Goal: Use online tool/utility: Utilize a website feature to perform a specific function

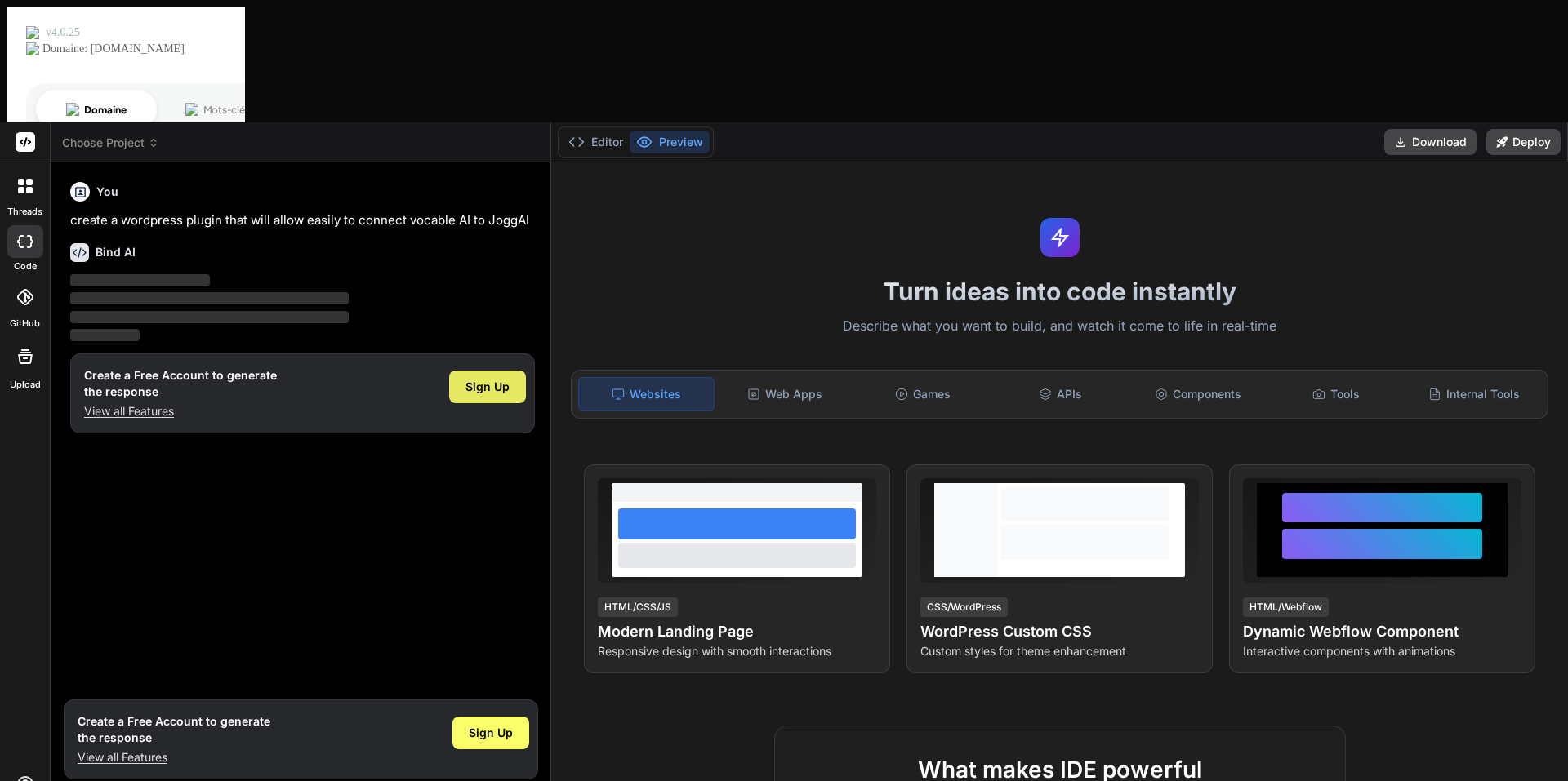
click at [485, 378] on span "Sign Up" at bounding box center [486, 387] width 44 height 17
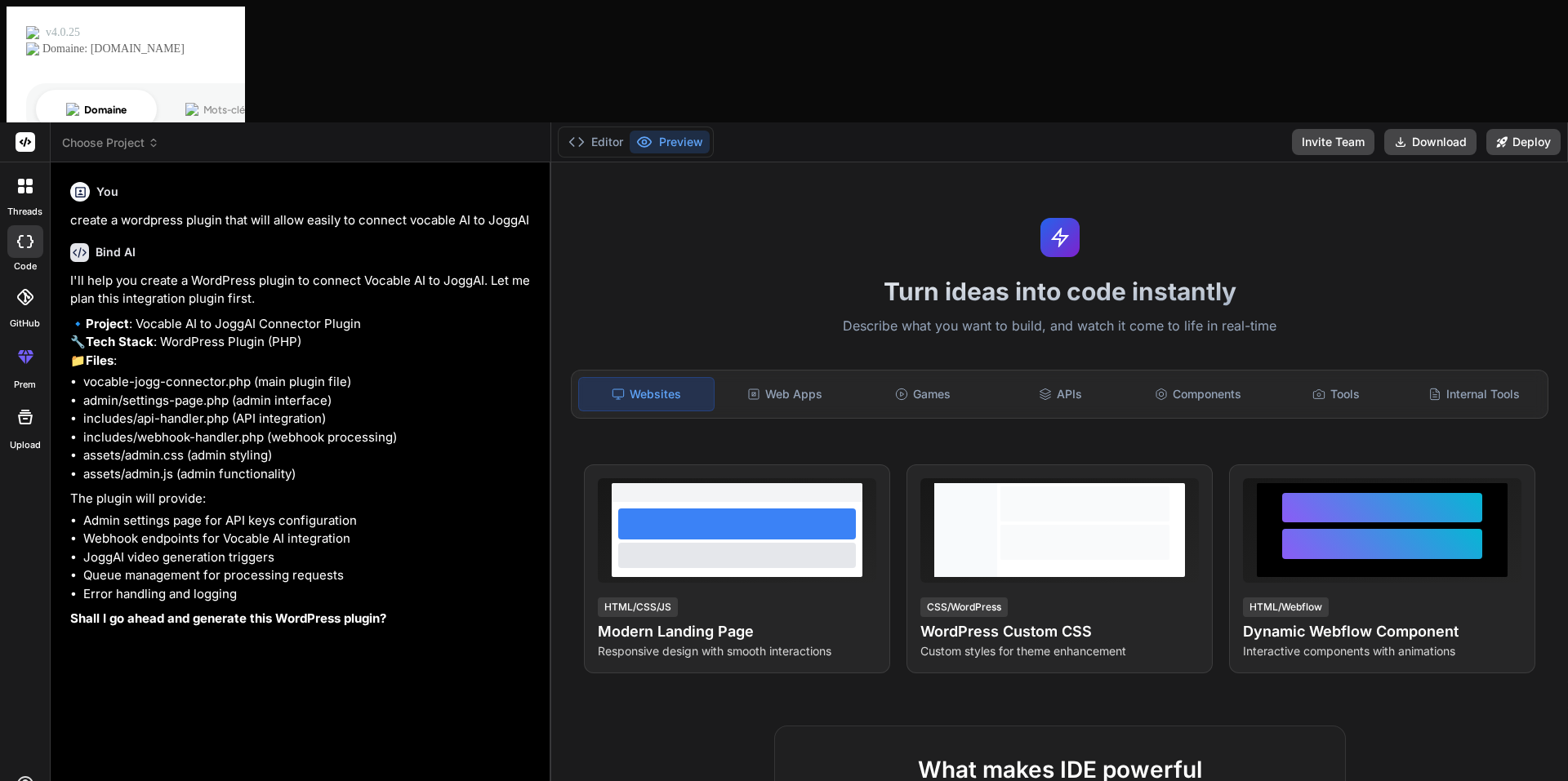
type textarea "x"
click at [1069, 377] on div "APIs" at bounding box center [1060, 394] width 135 height 34
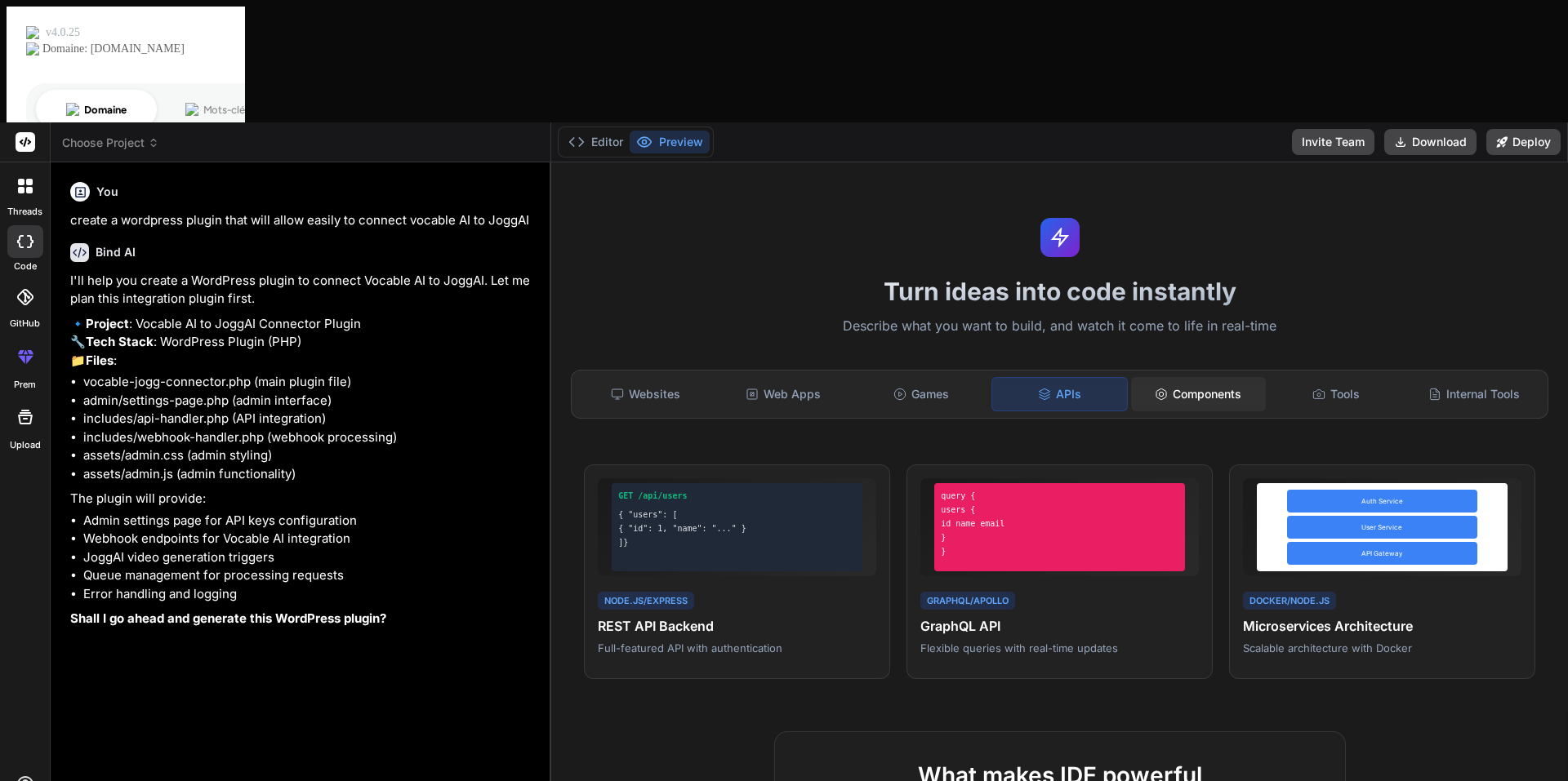
click at [1155, 388] on icon at bounding box center [1162, 394] width 13 height 13
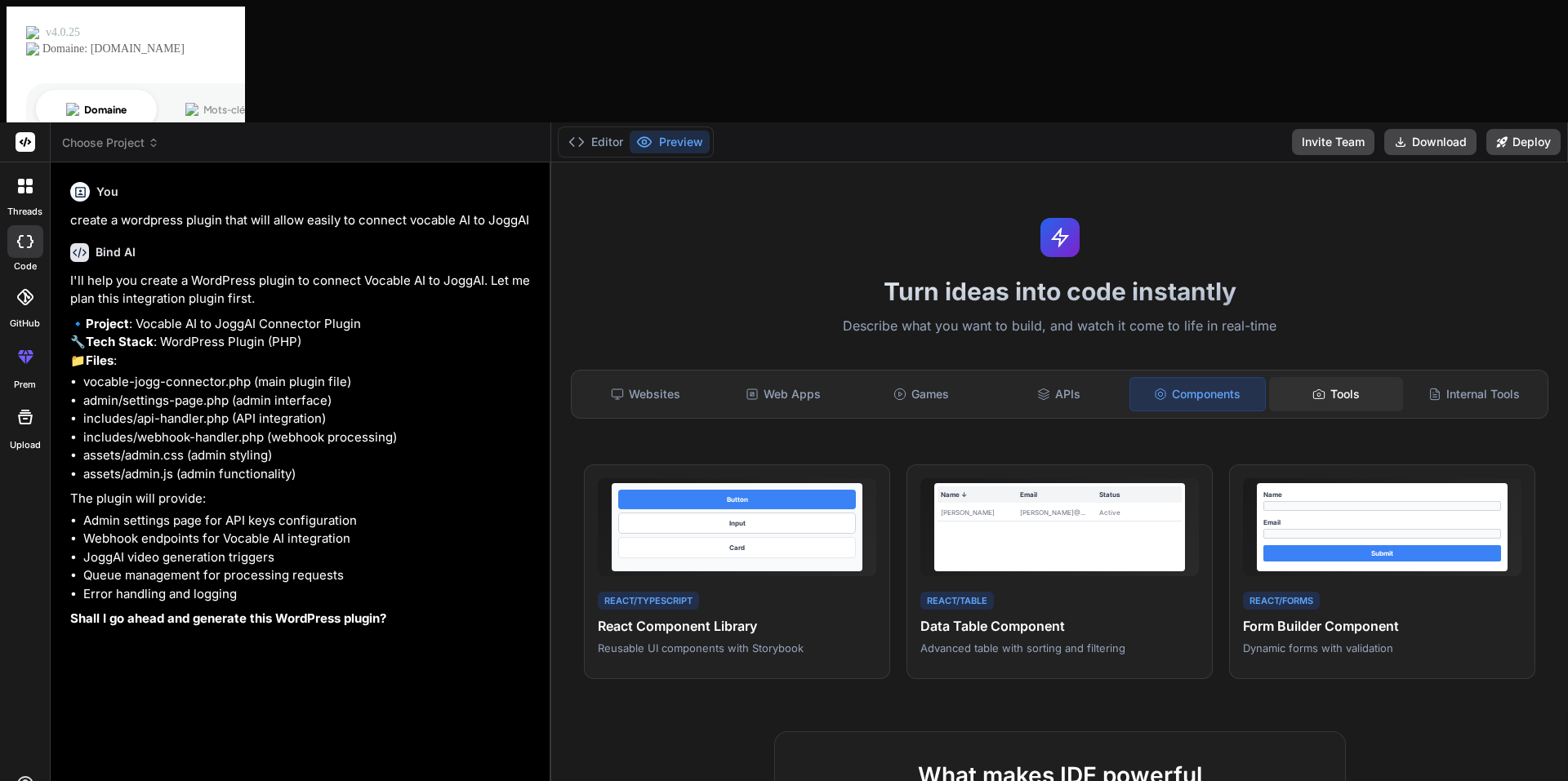
click at [1342, 377] on div "Tools" at bounding box center [1335, 394] width 135 height 34
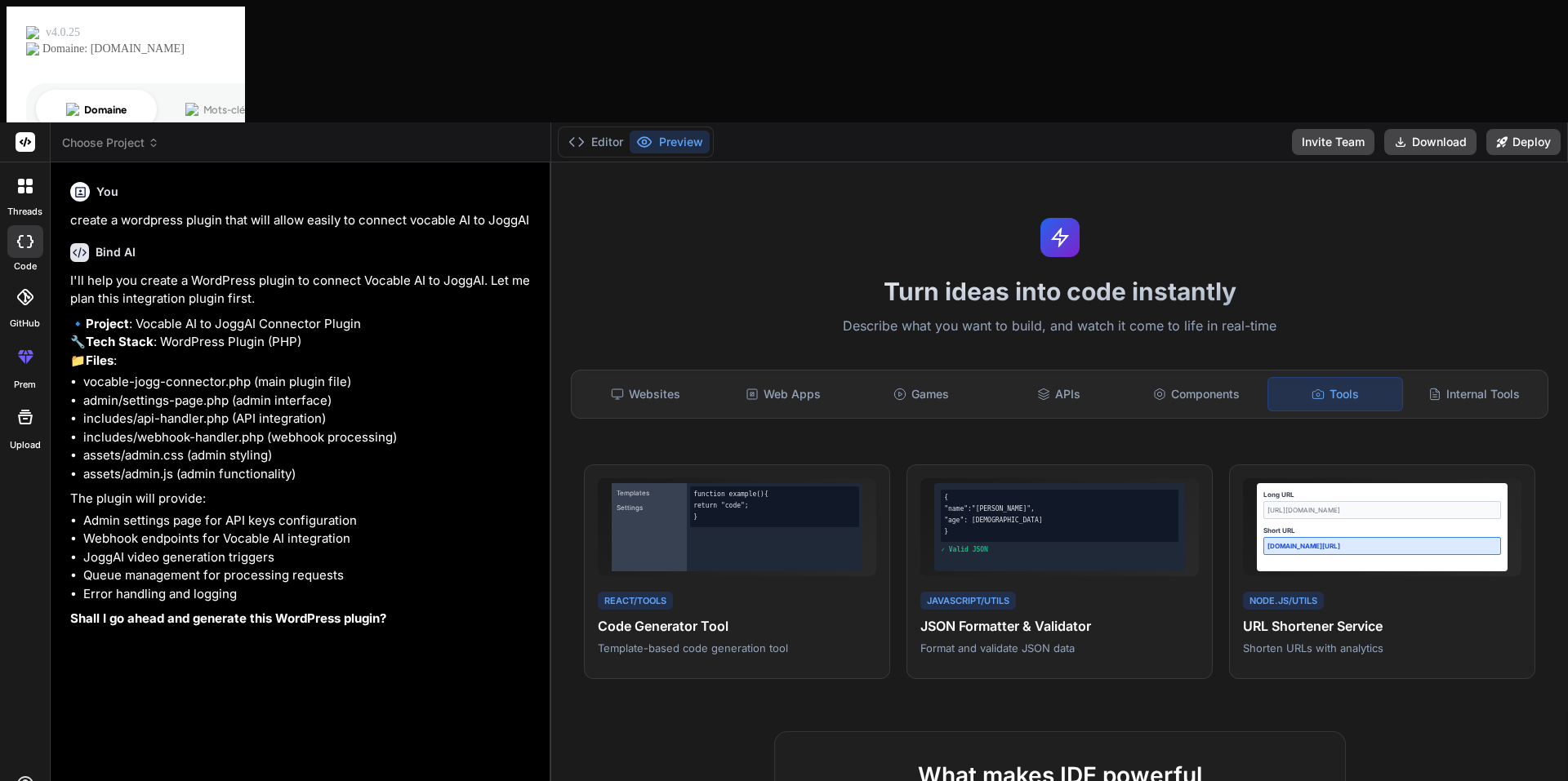
type textarea "Y"
type textarea "x"
type textarea "Ye"
type textarea "x"
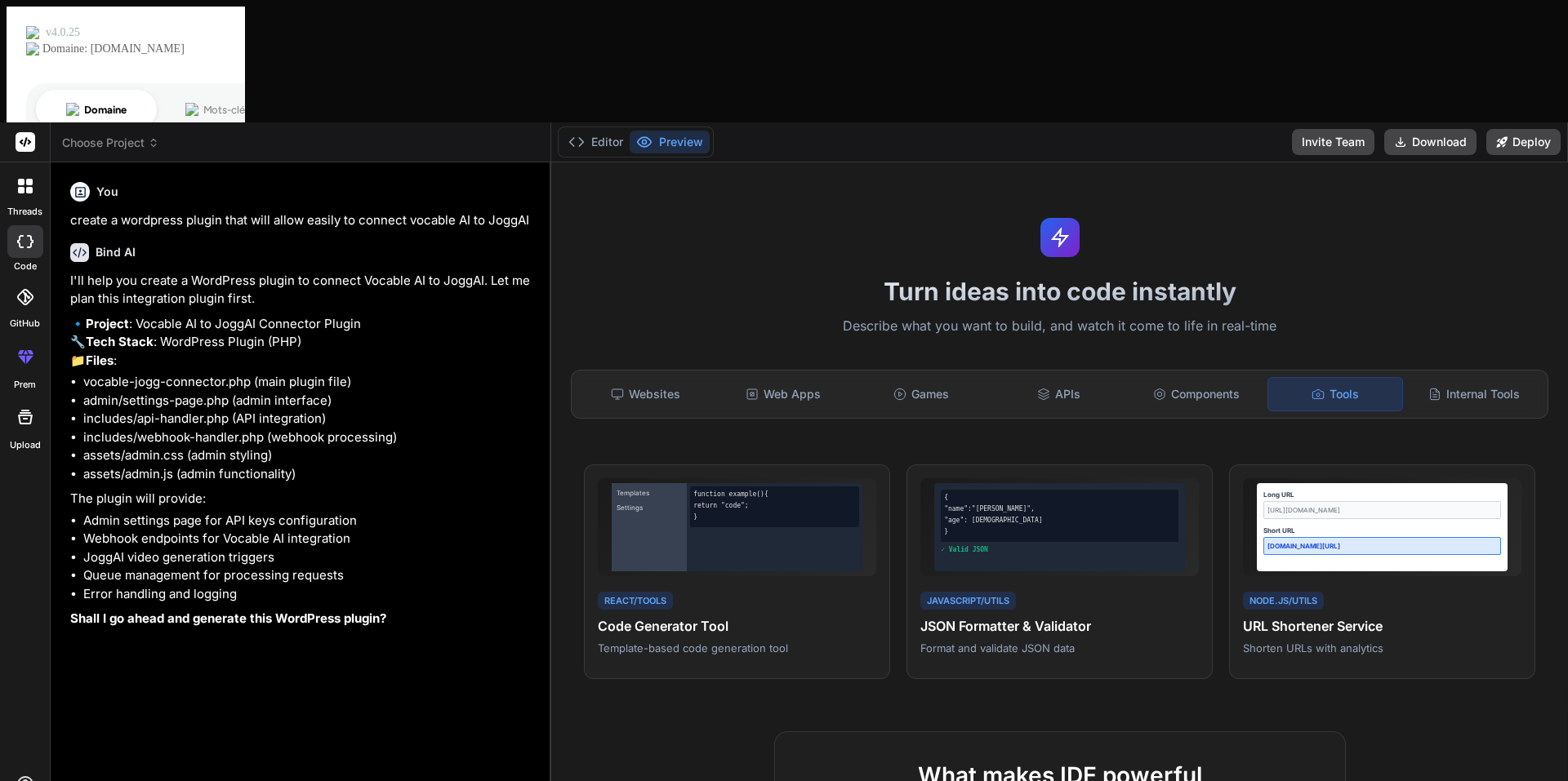
type textarea "Yes"
type textarea "x"
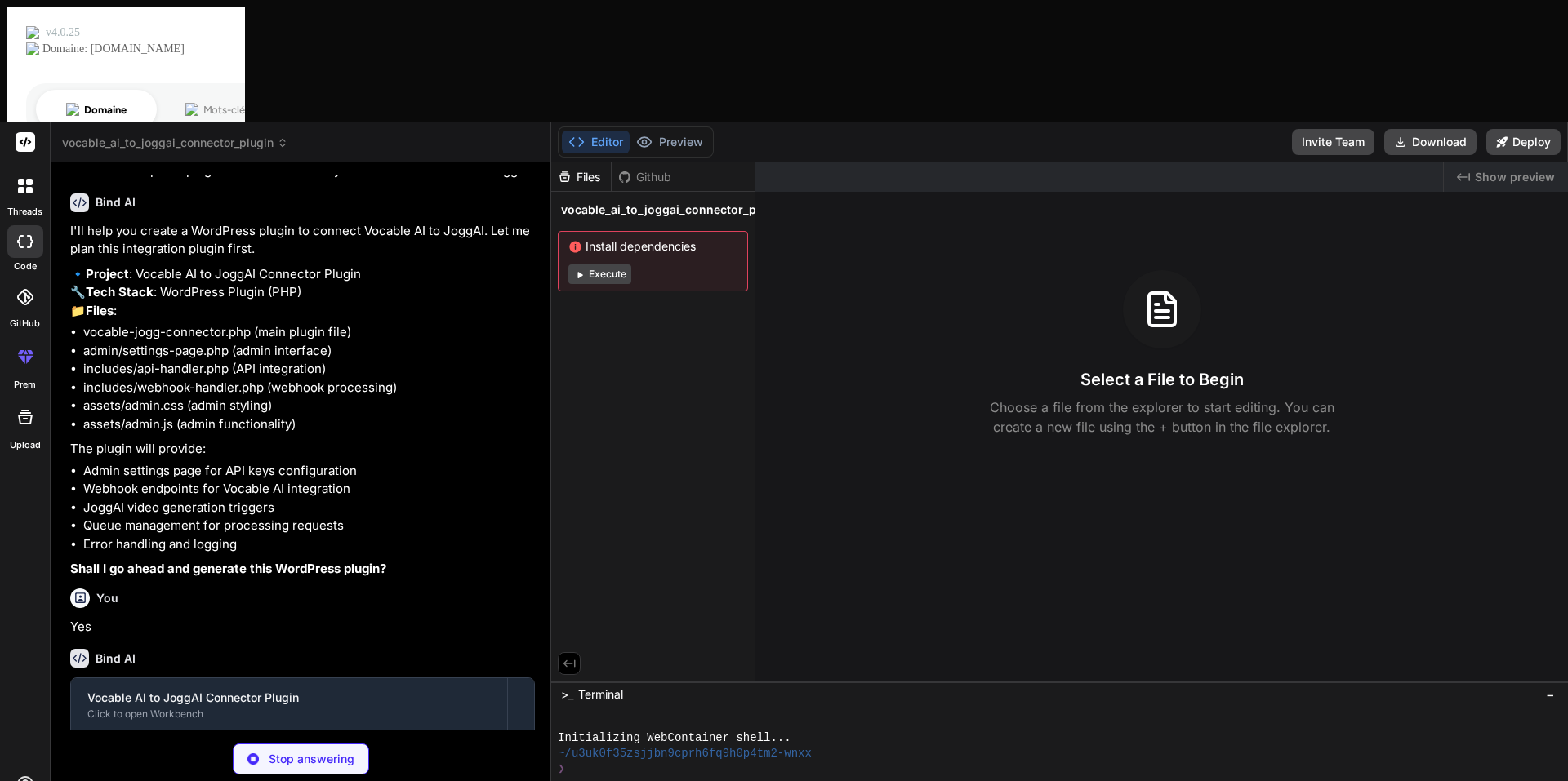
click at [617, 264] on button "Execute" at bounding box center [600, 273] width 63 height 20
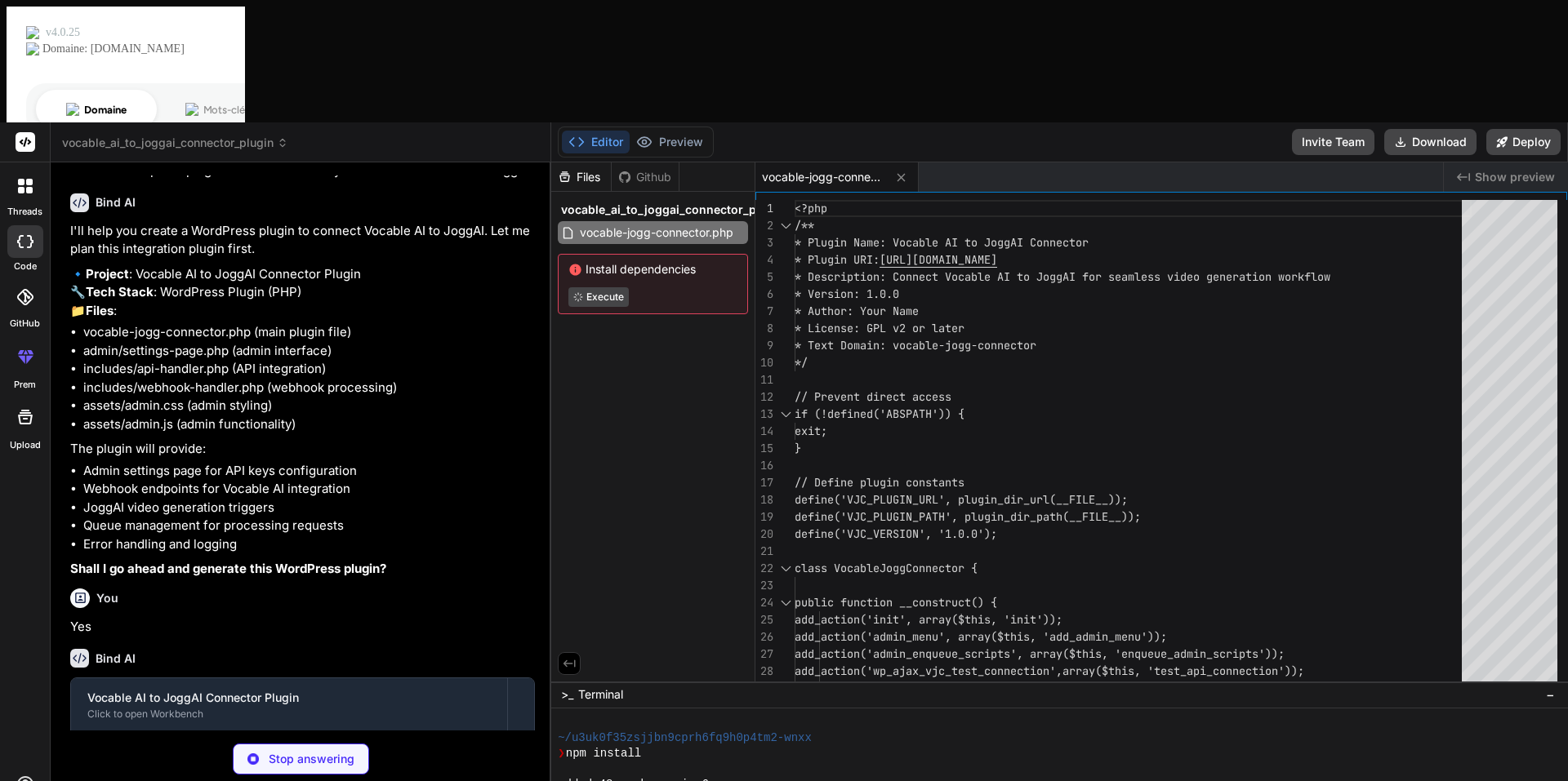
scroll to position [124, 0]
click at [622, 300] on button "Execute" at bounding box center [600, 310] width 63 height 20
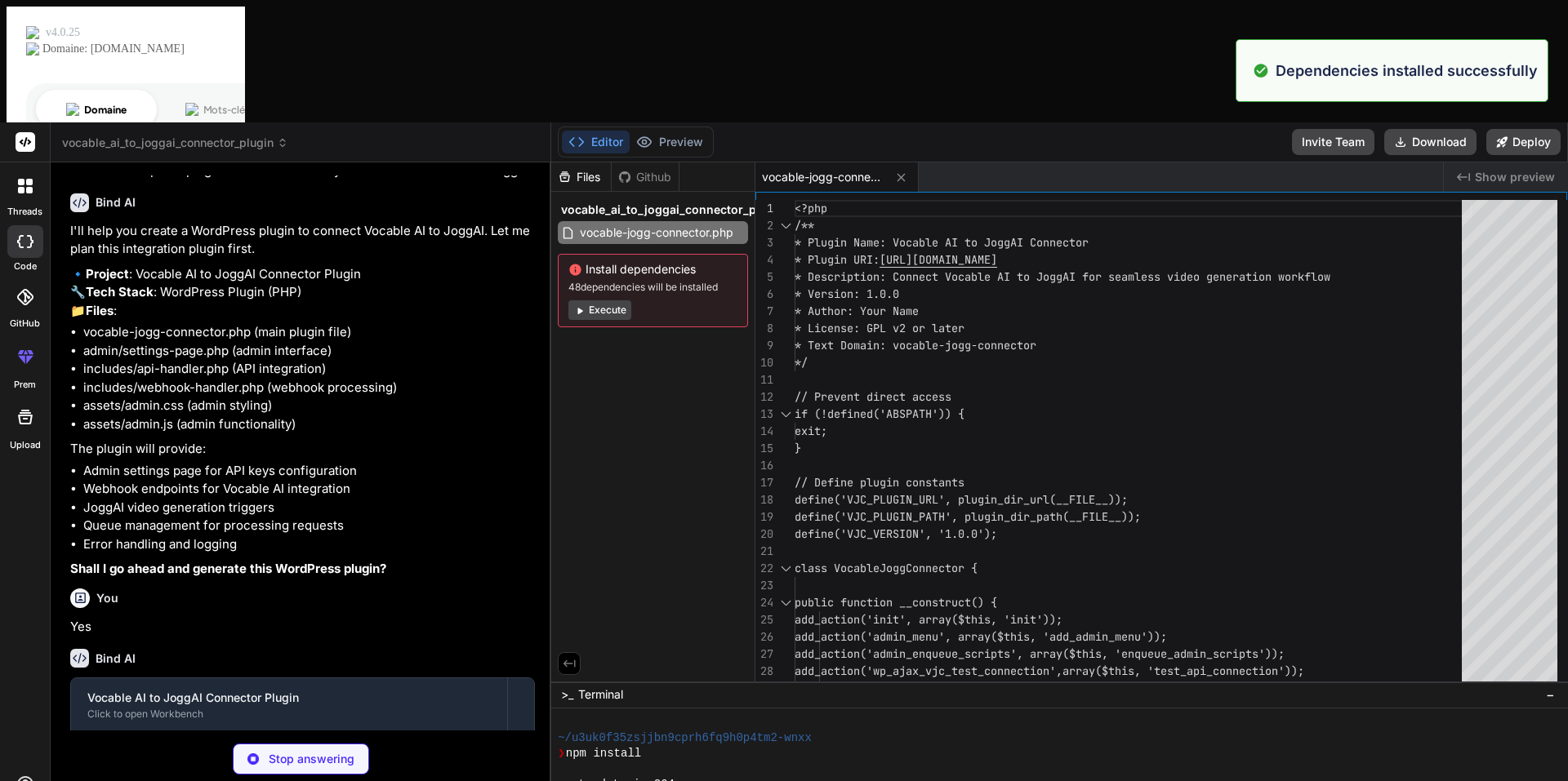
scroll to position [357, 0]
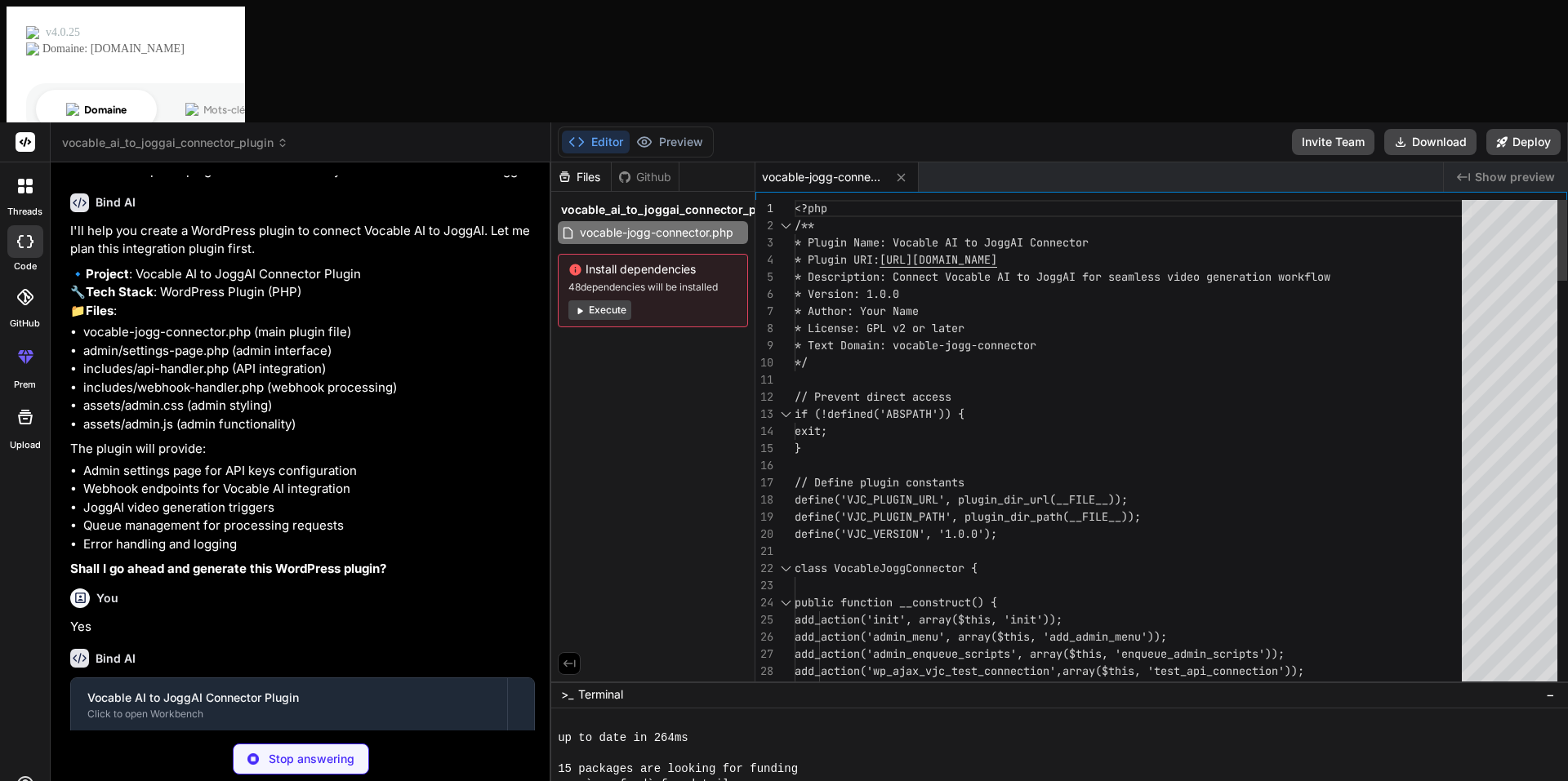
type textarea "x"
type textarea "<!-- Details Modal --> <div id="vjc-details-modal" class="vjc-modal" style="dis…"
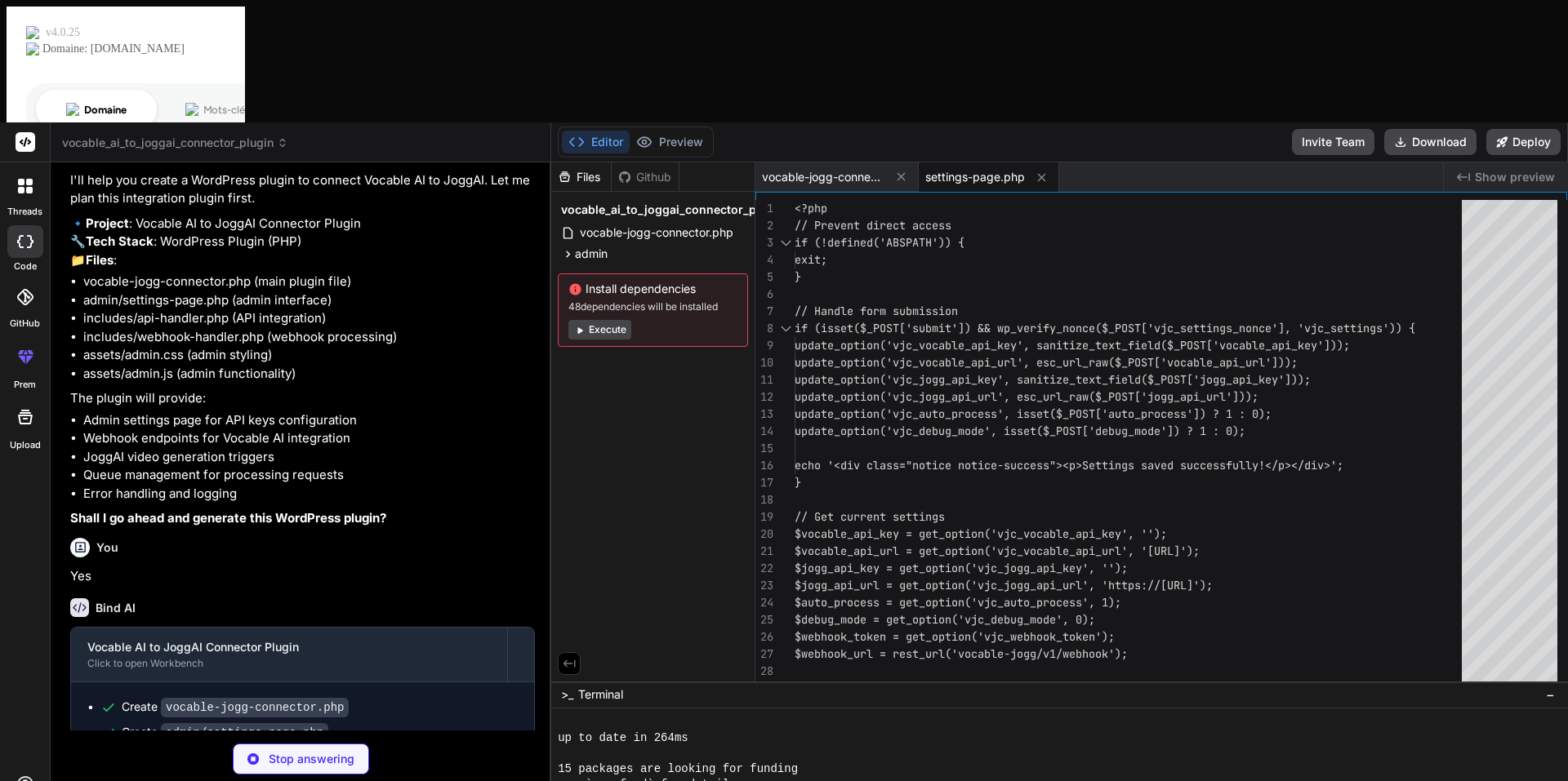
scroll to position [191, 0]
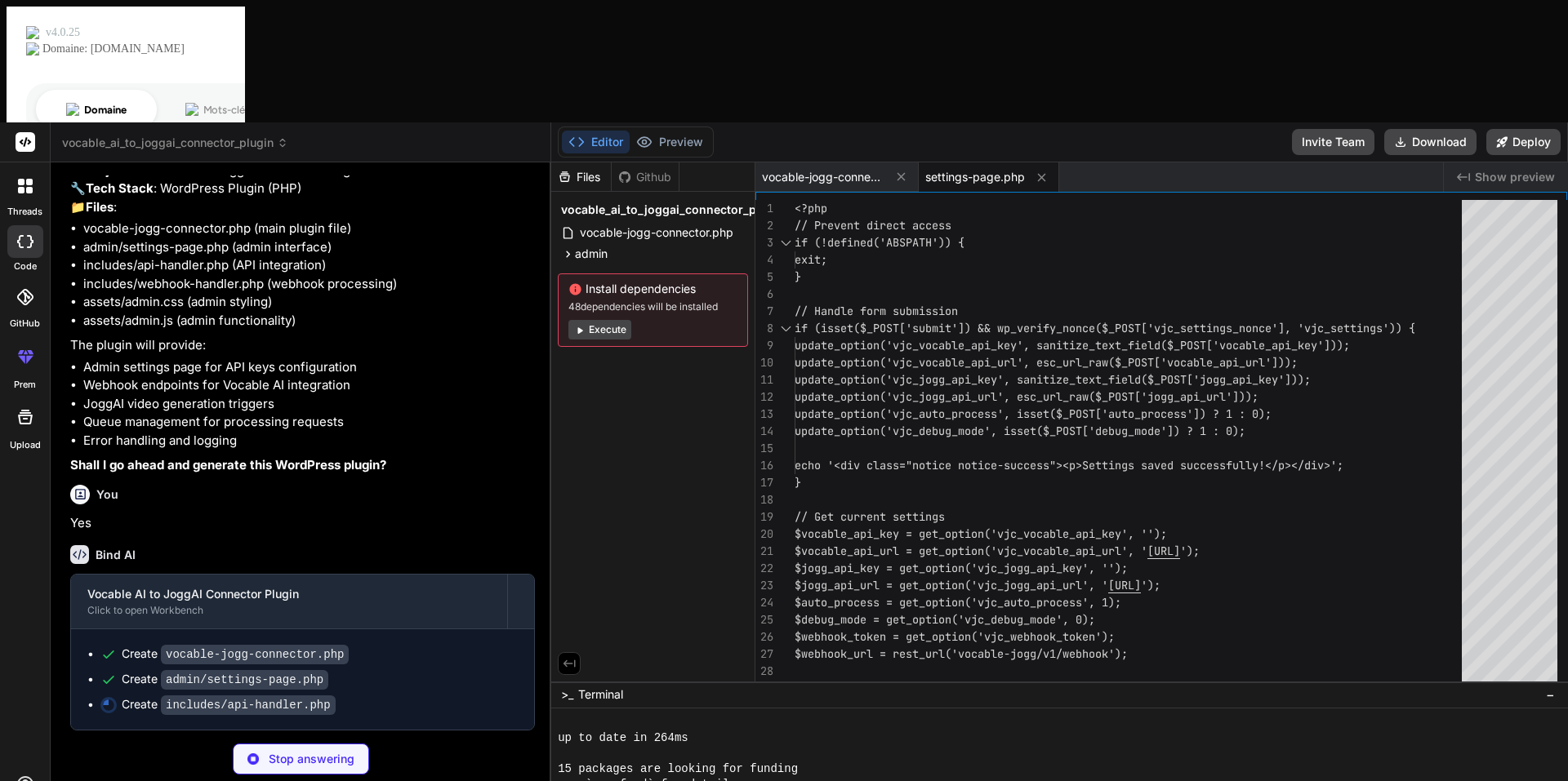
type textarea "x"
type textarea "private function log($message) { if ($this->debug_mode) { error_log('[Vocable J…"
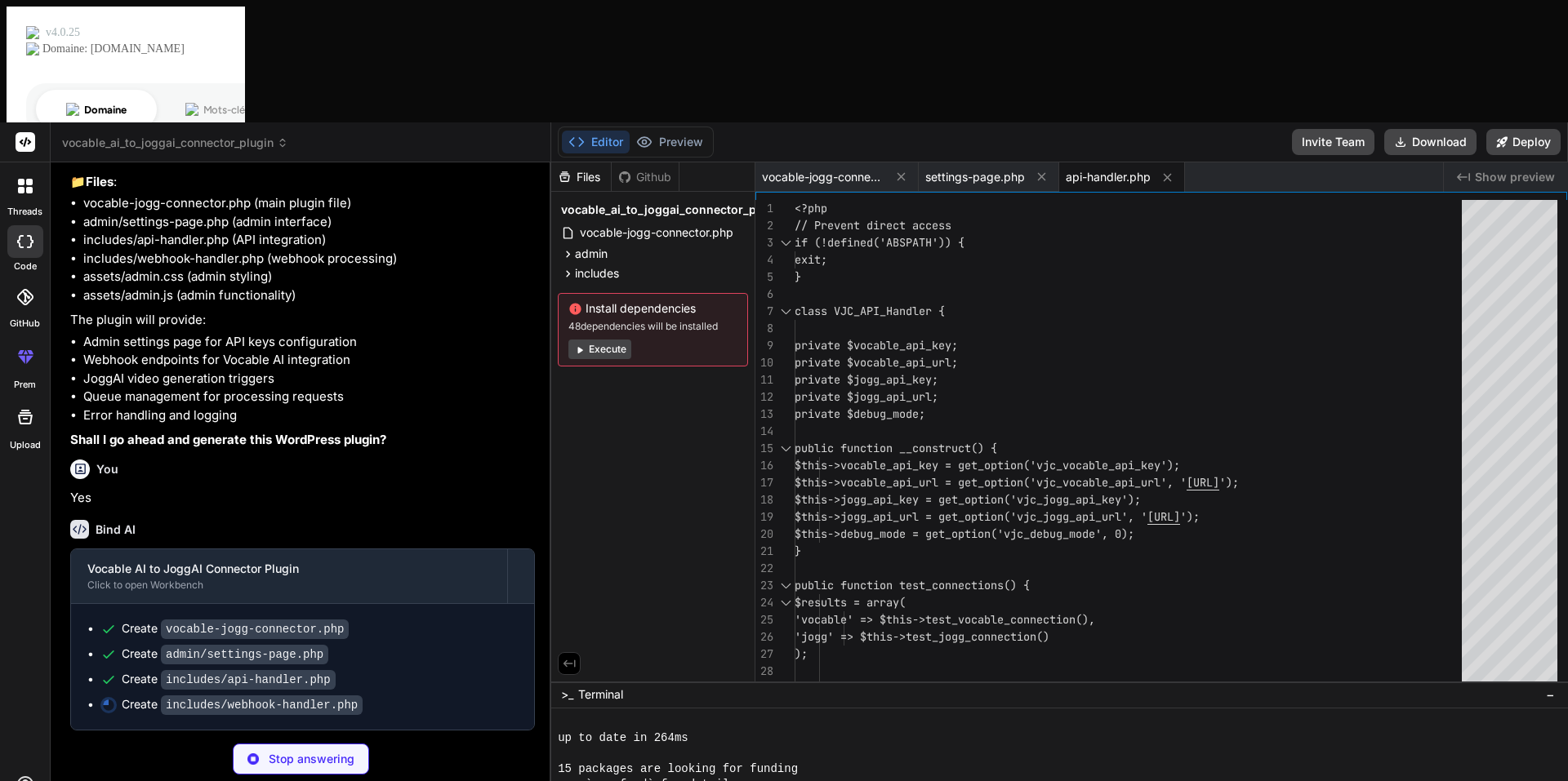
type textarea "x"
type textarea "if (get_option('vjc_debug_mode', 0)) { error_log('[Vocable JoggAI Connector] ' …"
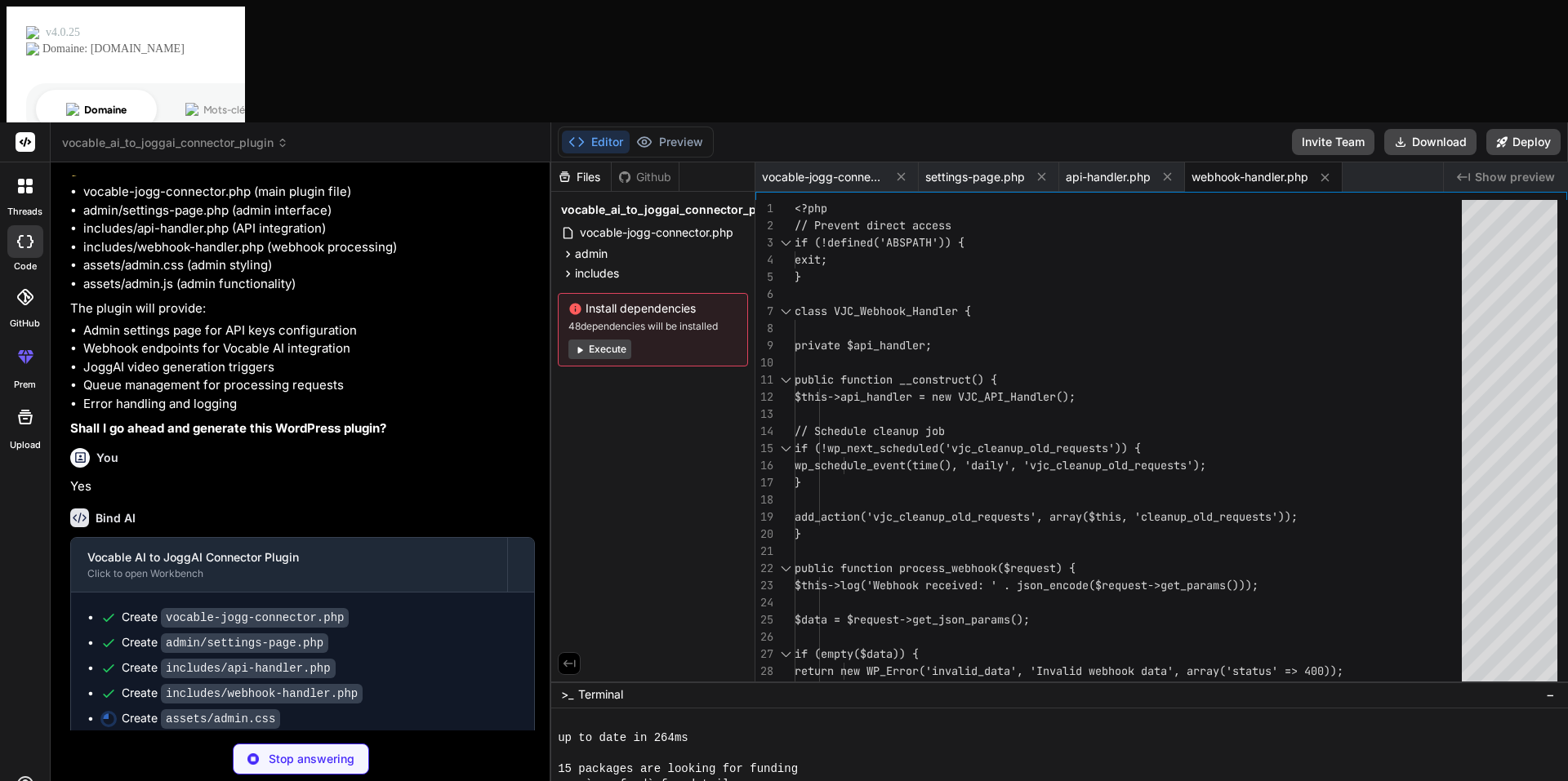
type textarea "x"
type textarea "@keyframes spin { 0% { transform: rotate(0deg); } 100% { transform: rotate(360d…"
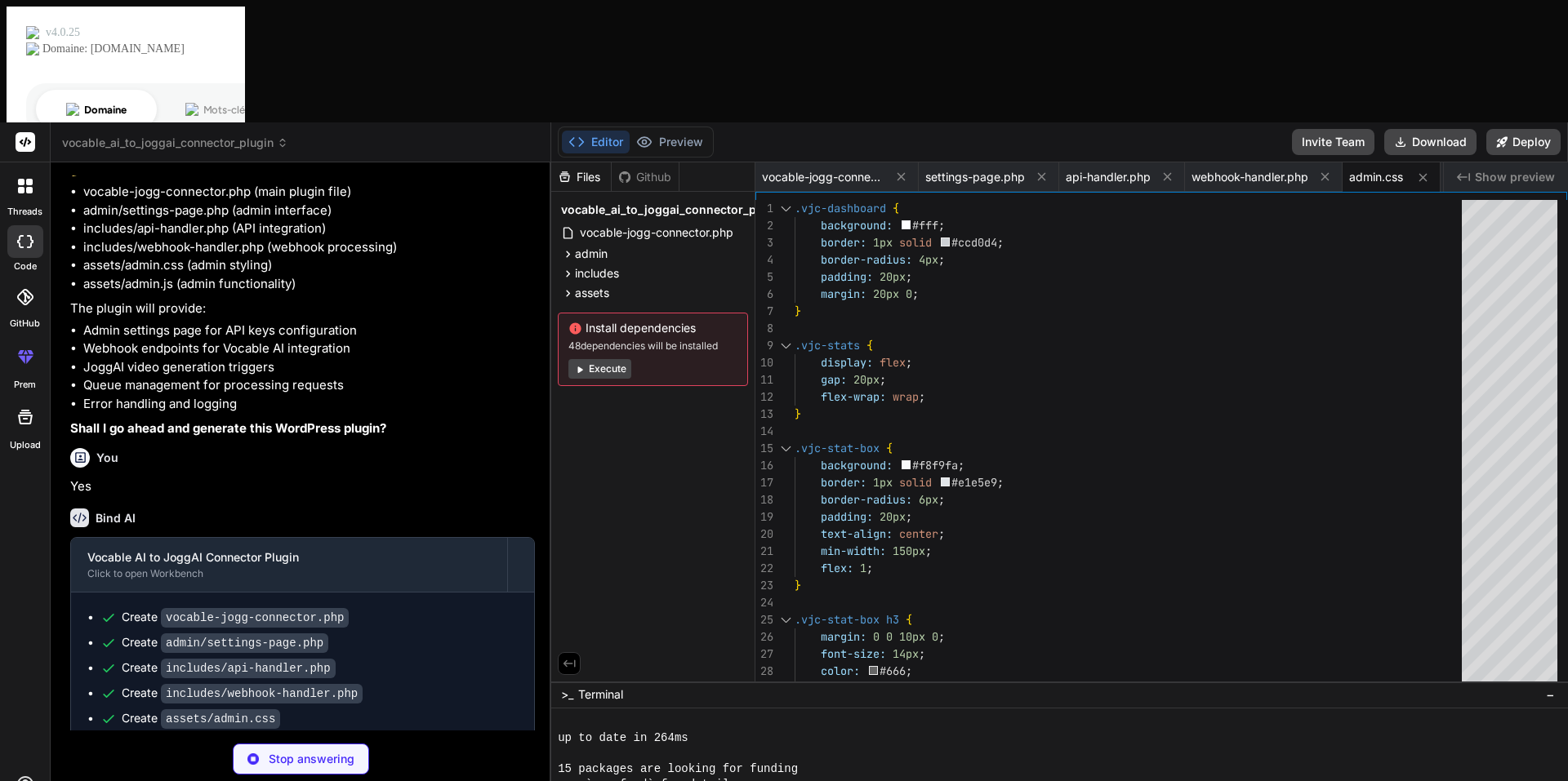
type textarea "x"
type textarea "// Auto-refresh stats every 30 seconds setInterval(function() { location.reload…"
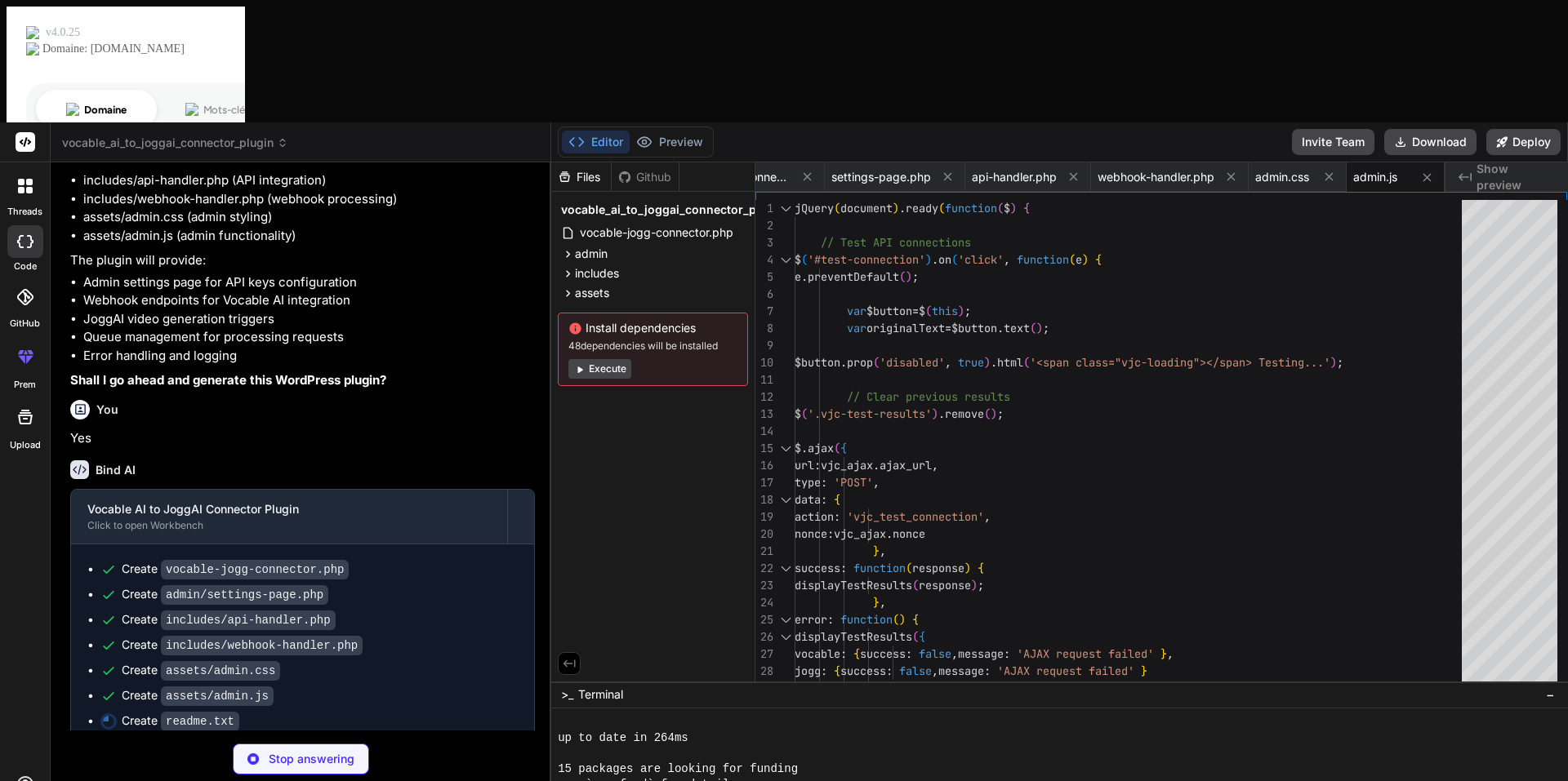
scroll to position [291, 0]
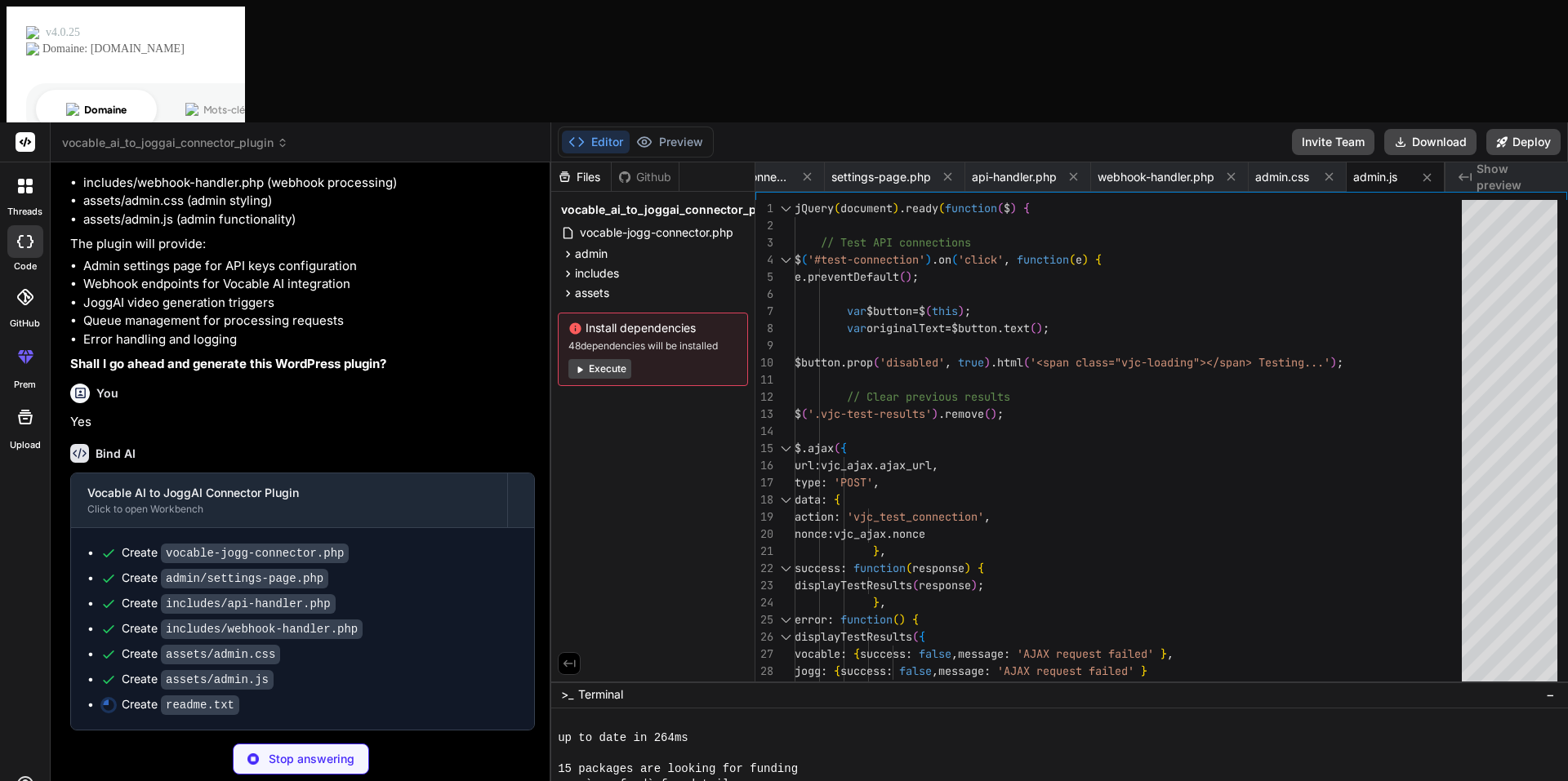
type textarea "x"
type textarea "* API connection testing * Debug mode and logging == Upgrade Notice == = 1.0.0 …"
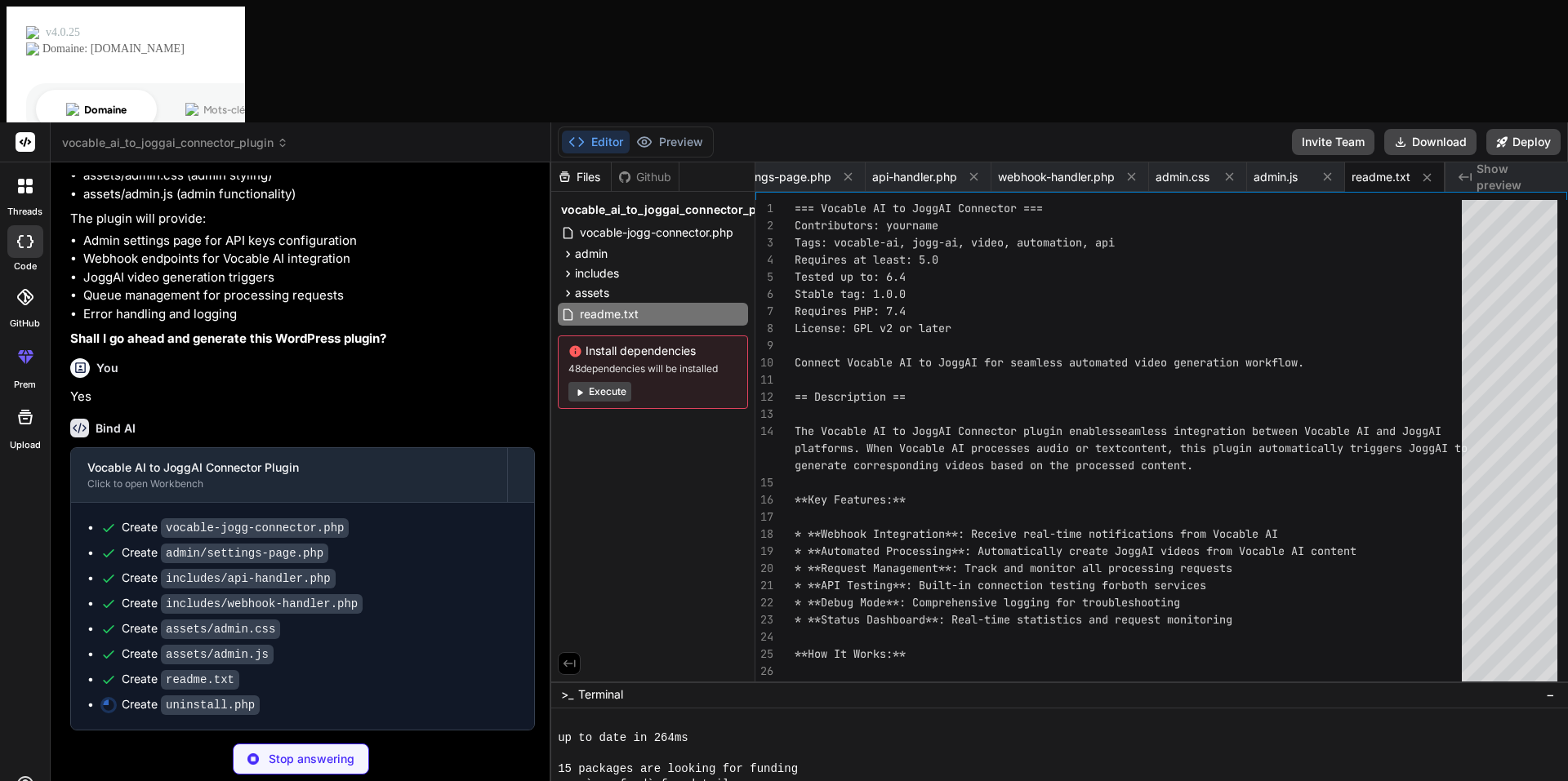
type textarea "x"
type textarea "// Clear scheduled events wp_clear_scheduled_hook('vjc_cleanup_old_requests'); …"
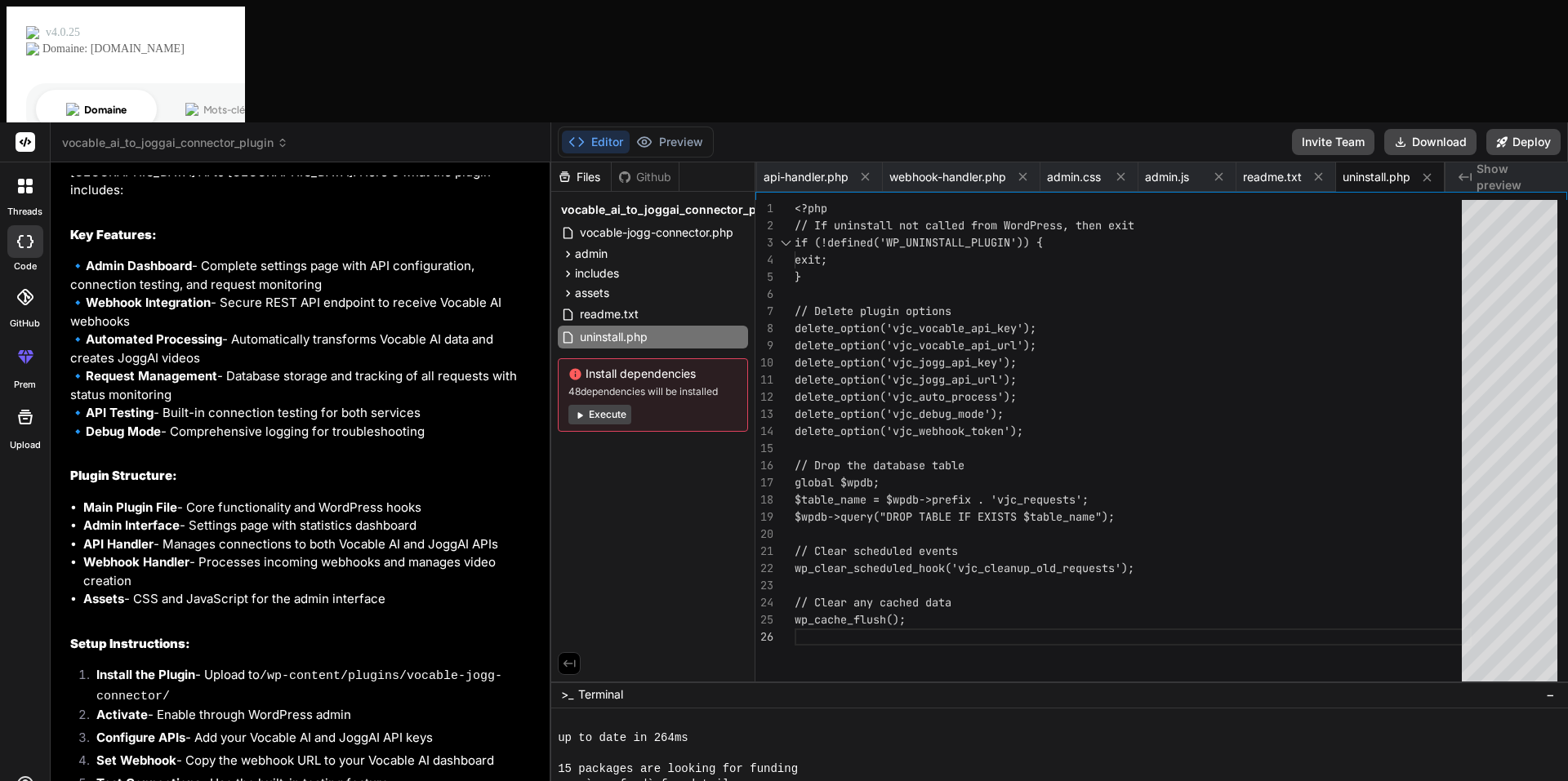
scroll to position [1098, 0]
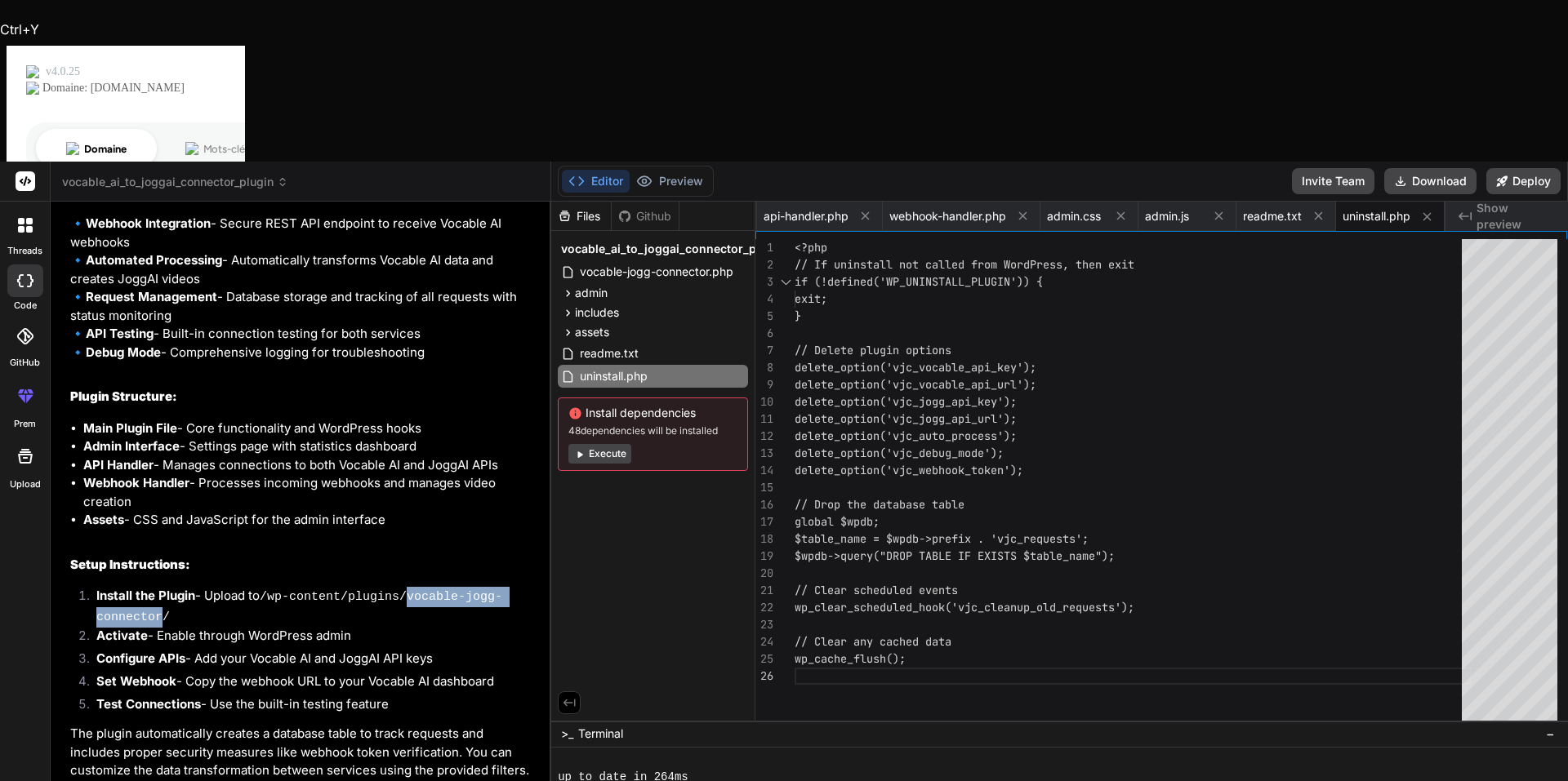
drag, startPoint x: 400, startPoint y: 436, endPoint x: 160, endPoint y: 453, distance: 240.6
click at [157, 590] on code "/wp-content/plugins/vocable-jogg-connector/" at bounding box center [299, 607] width 405 height 34
copy code "vocable-jogg-connector"
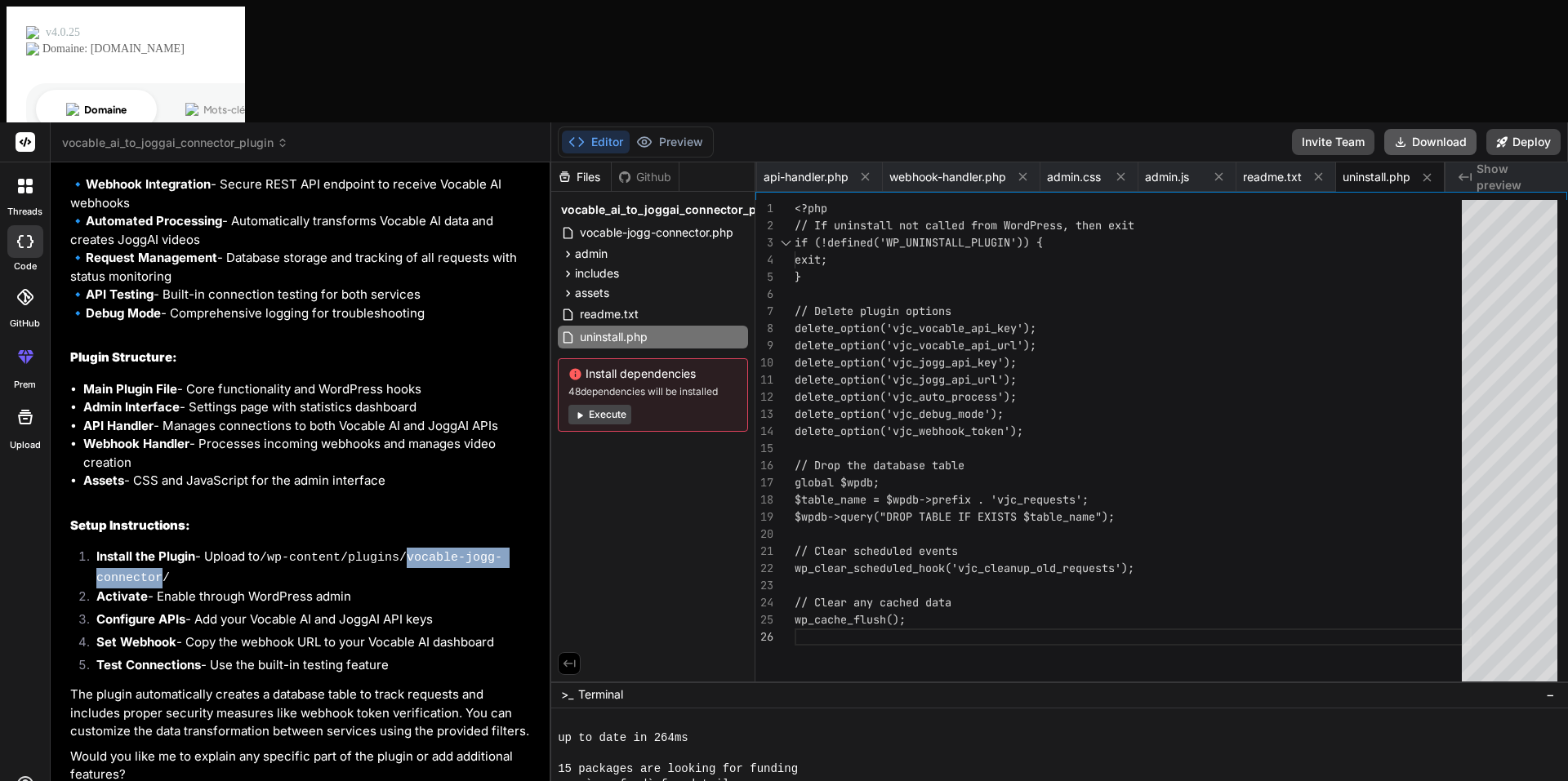
click at [1406, 136] on icon at bounding box center [1401, 142] width 13 height 13
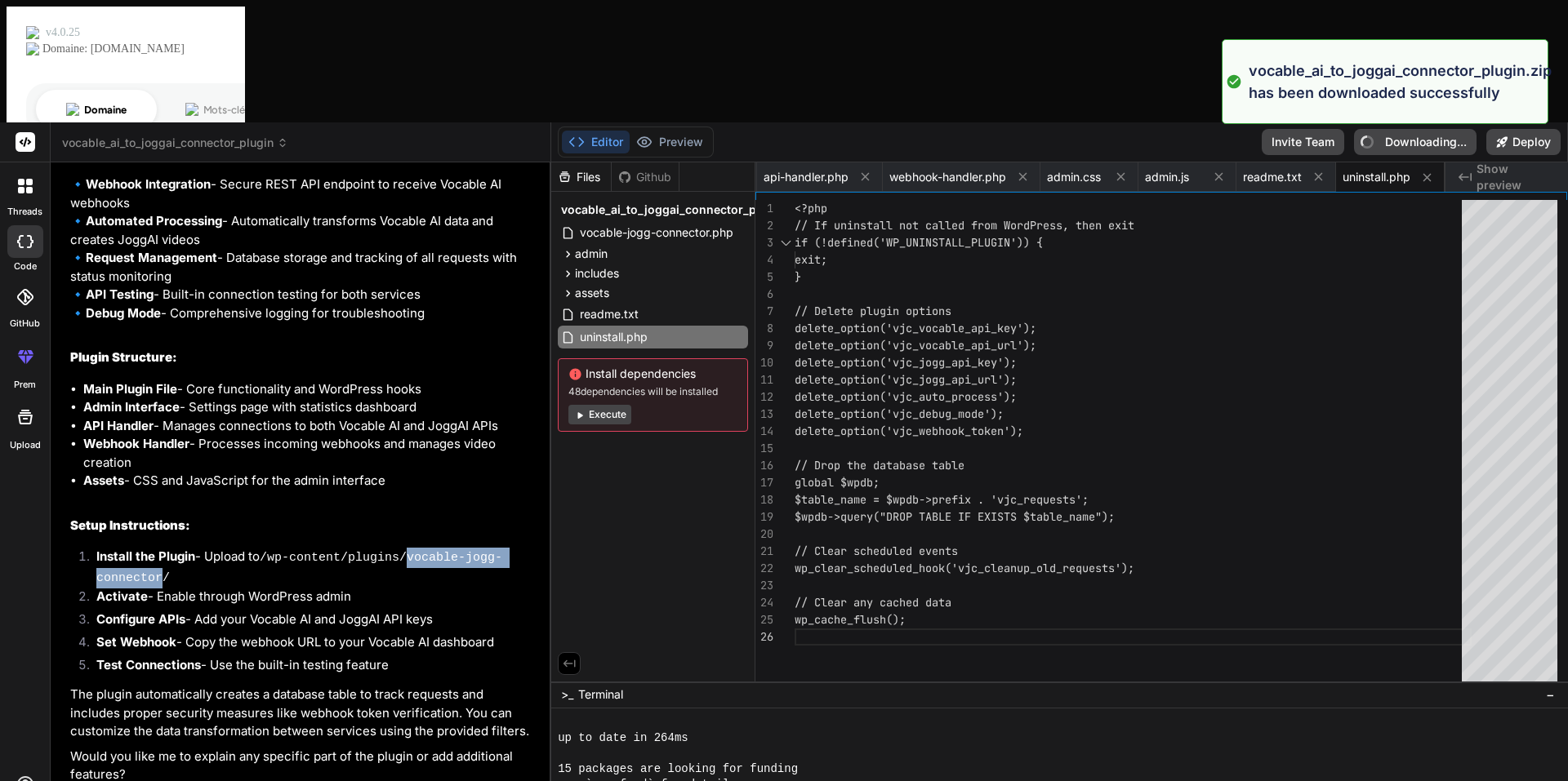
type textarea "x"
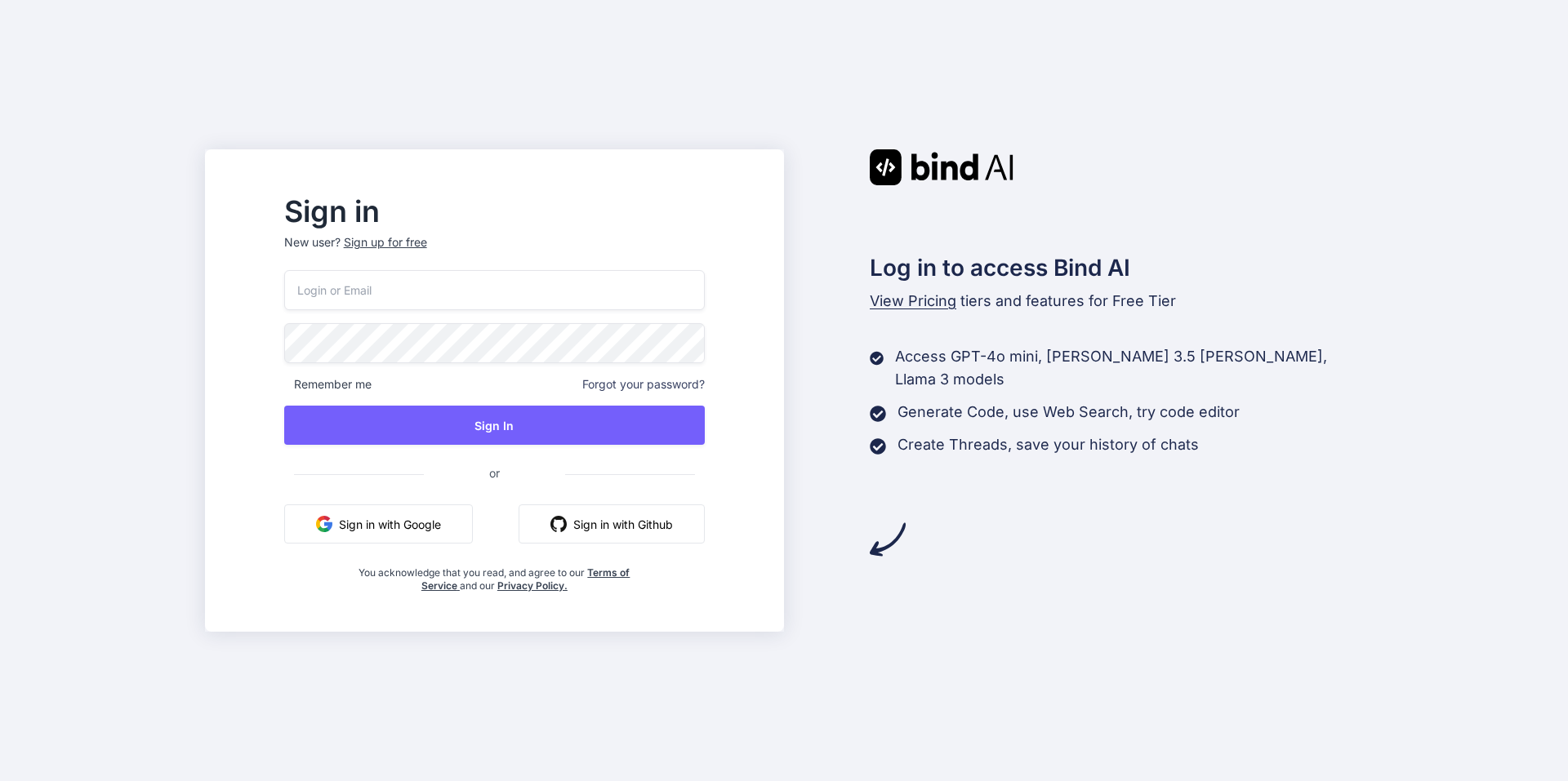
click at [432, 530] on button "Sign in with Google" at bounding box center [379, 524] width 189 height 39
